Goal: Information Seeking & Learning: Check status

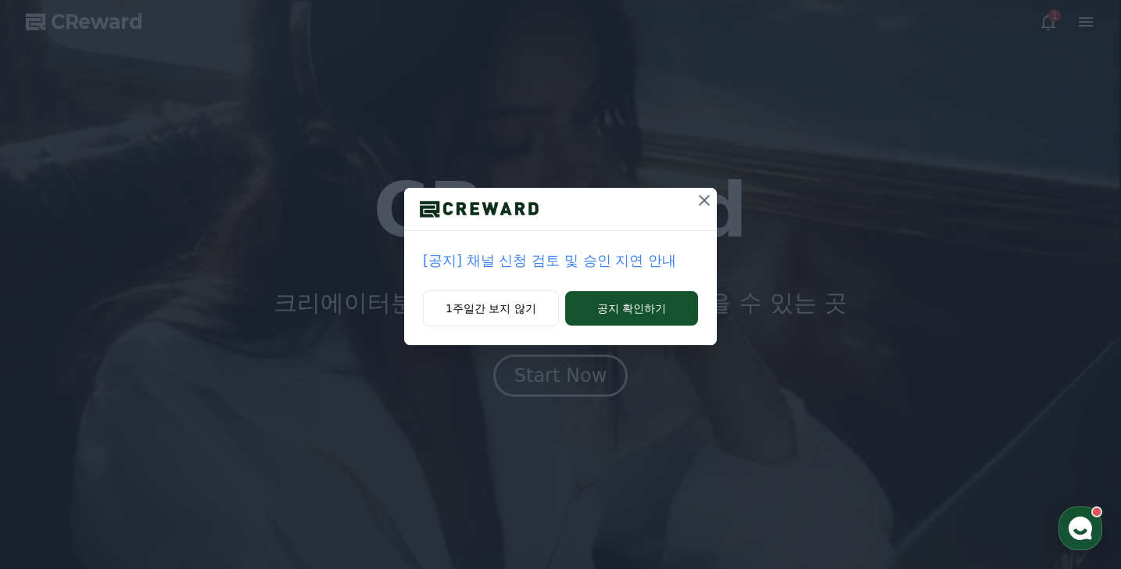
click at [704, 194] on icon at bounding box center [704, 200] width 19 height 19
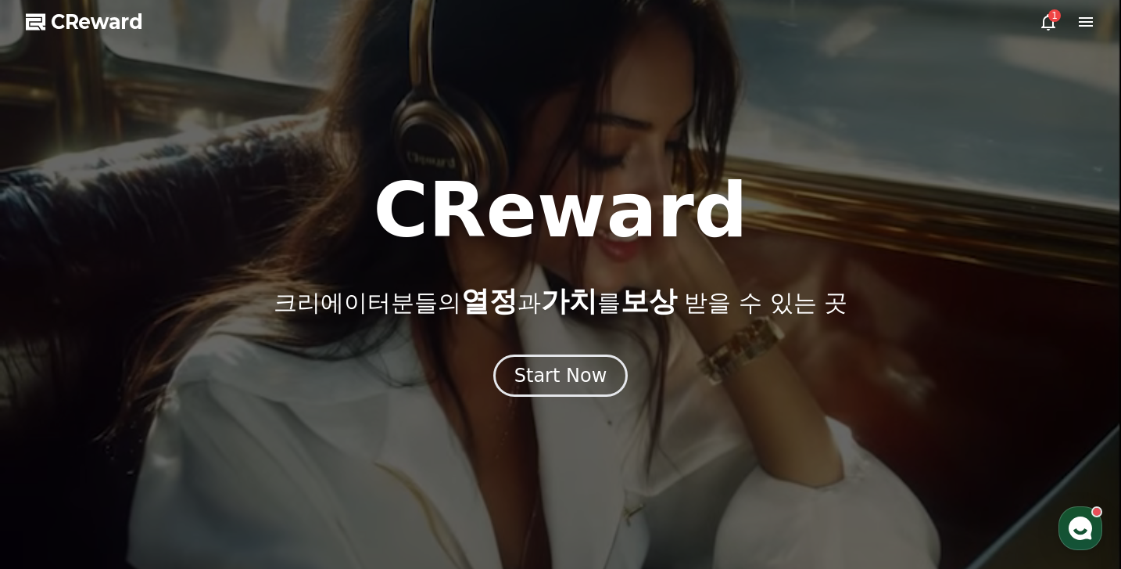
click at [1053, 13] on div "1" at bounding box center [1055, 15] width 13 height 13
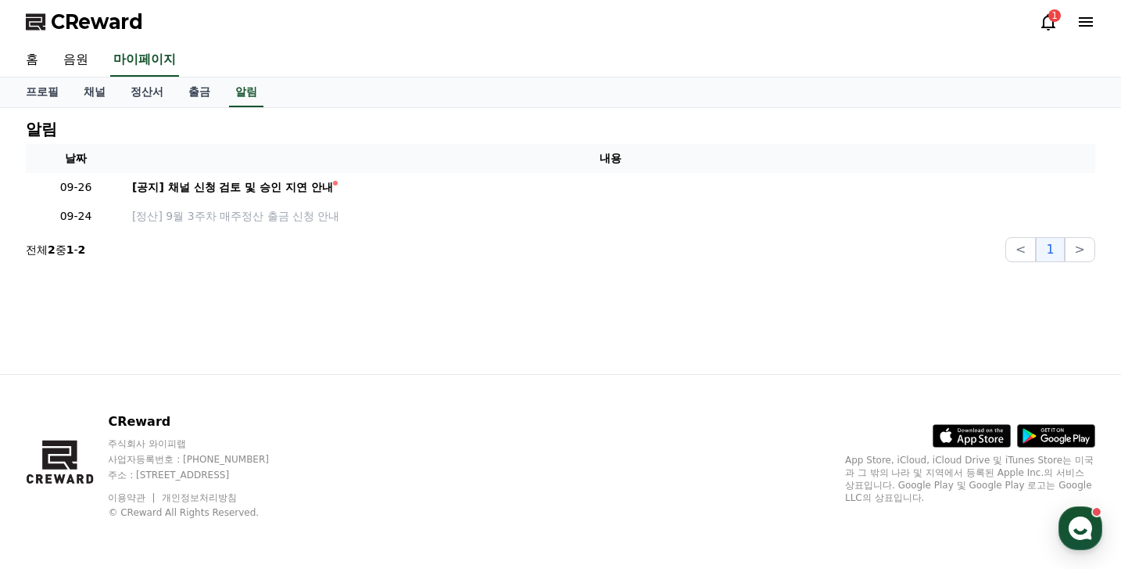
click at [1051, 25] on icon at bounding box center [1048, 22] width 19 height 19
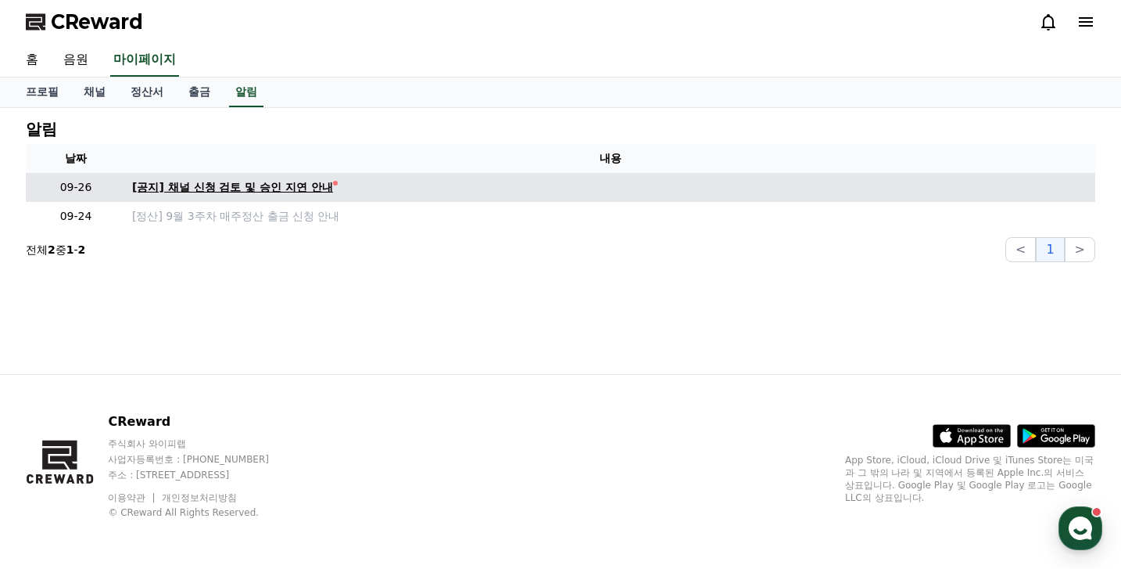
click at [259, 191] on div "[공지] 채널 신청 검토 및 승인 지연 안내" at bounding box center [232, 187] width 201 height 16
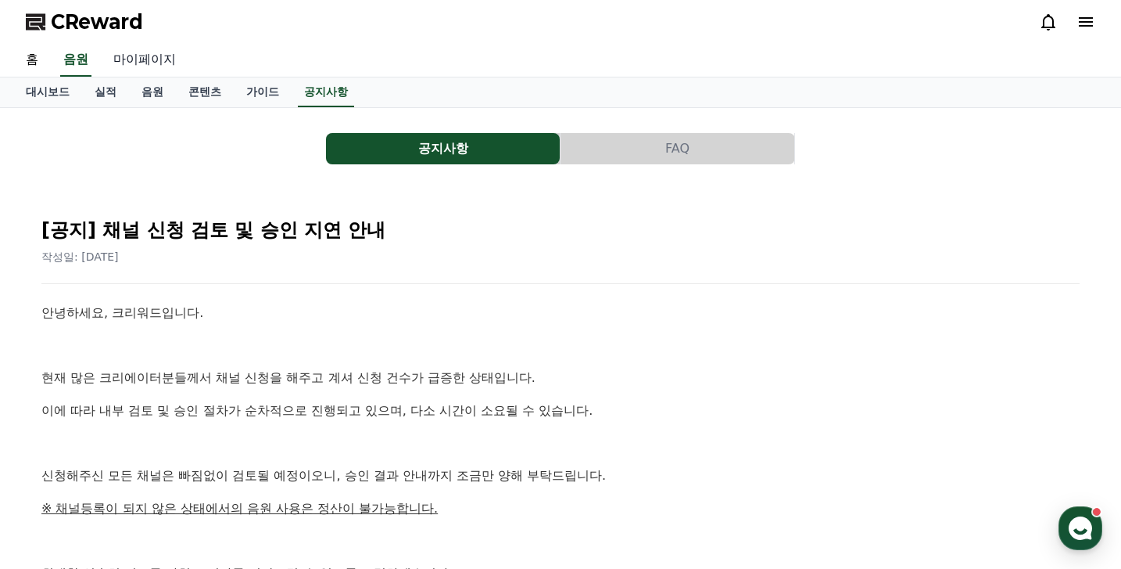
click at [149, 57] on link "마이페이지" at bounding box center [145, 60] width 88 height 33
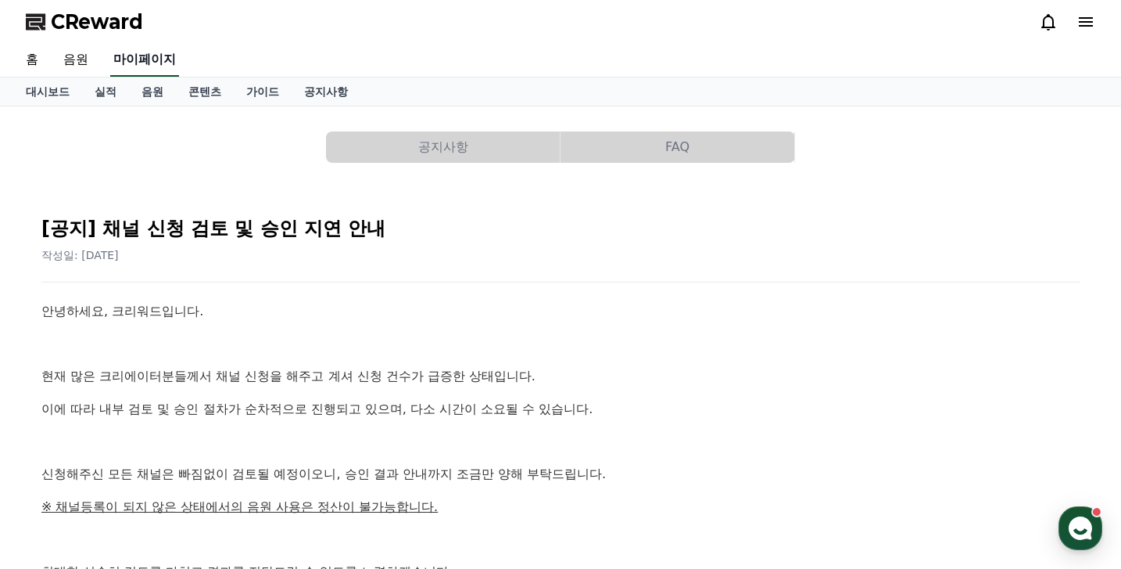
select select "**********"
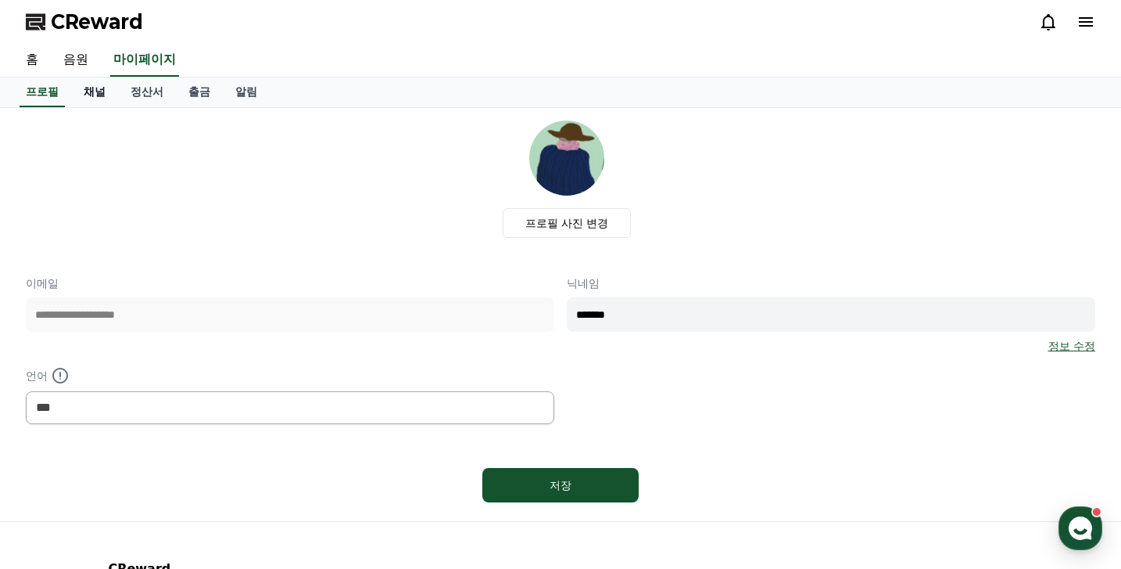
click at [98, 96] on link "채널" at bounding box center [94, 92] width 47 height 30
